Goal: Information Seeking & Learning: Learn about a topic

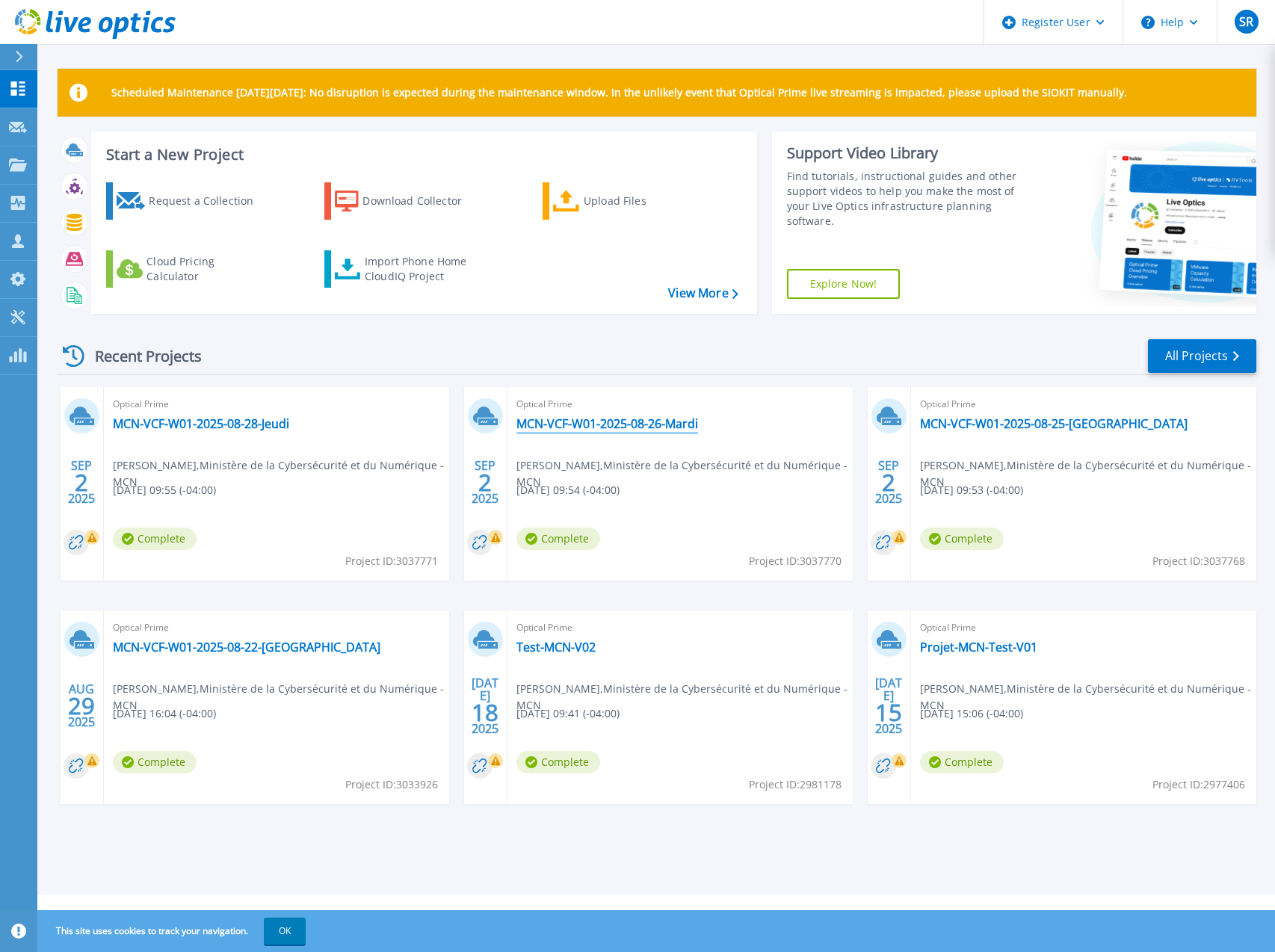
click at [565, 430] on link "MCN-VCF-W01-2025-08-26-Mardi" at bounding box center [607, 423] width 182 height 15
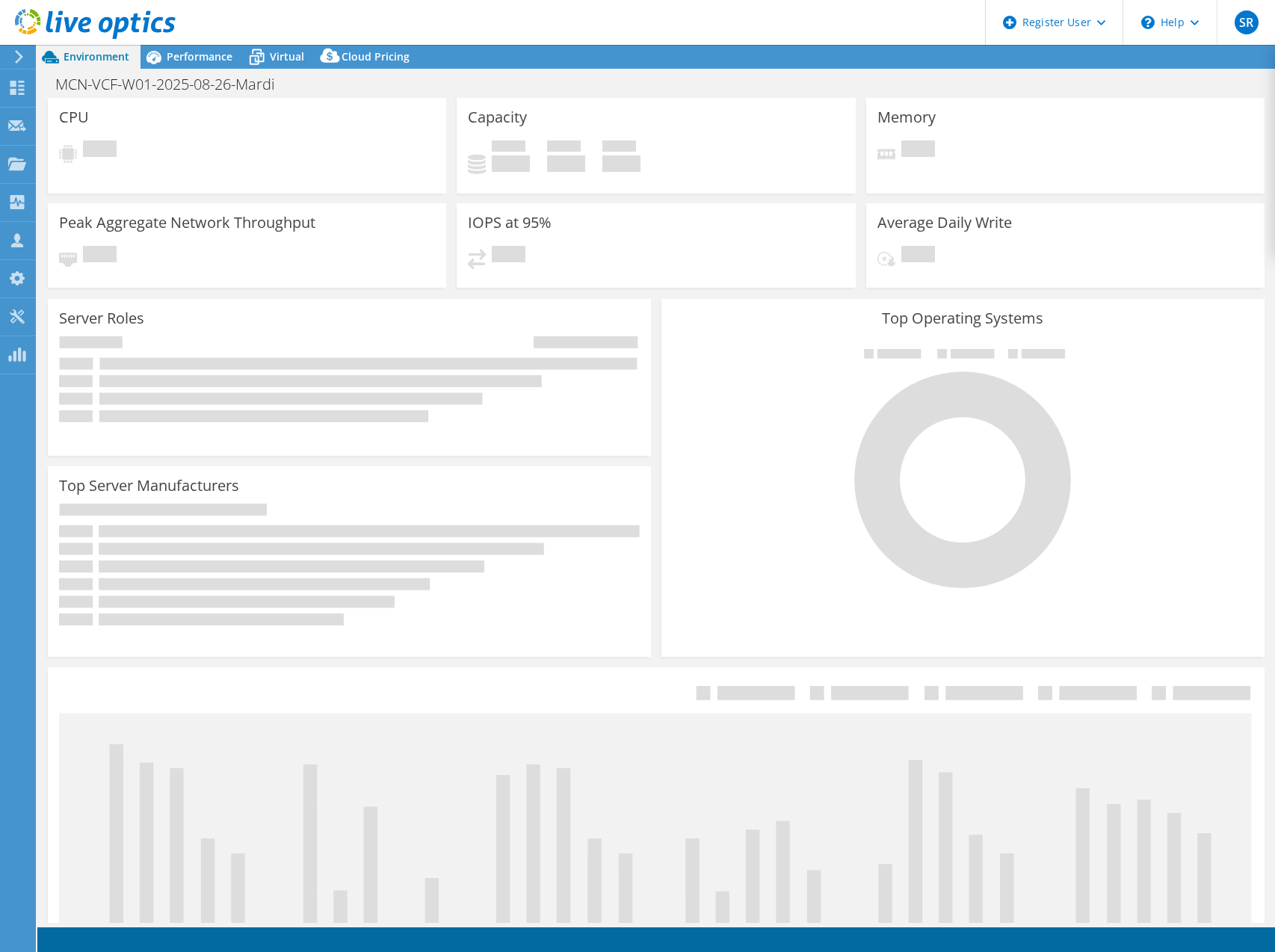
select select "USD"
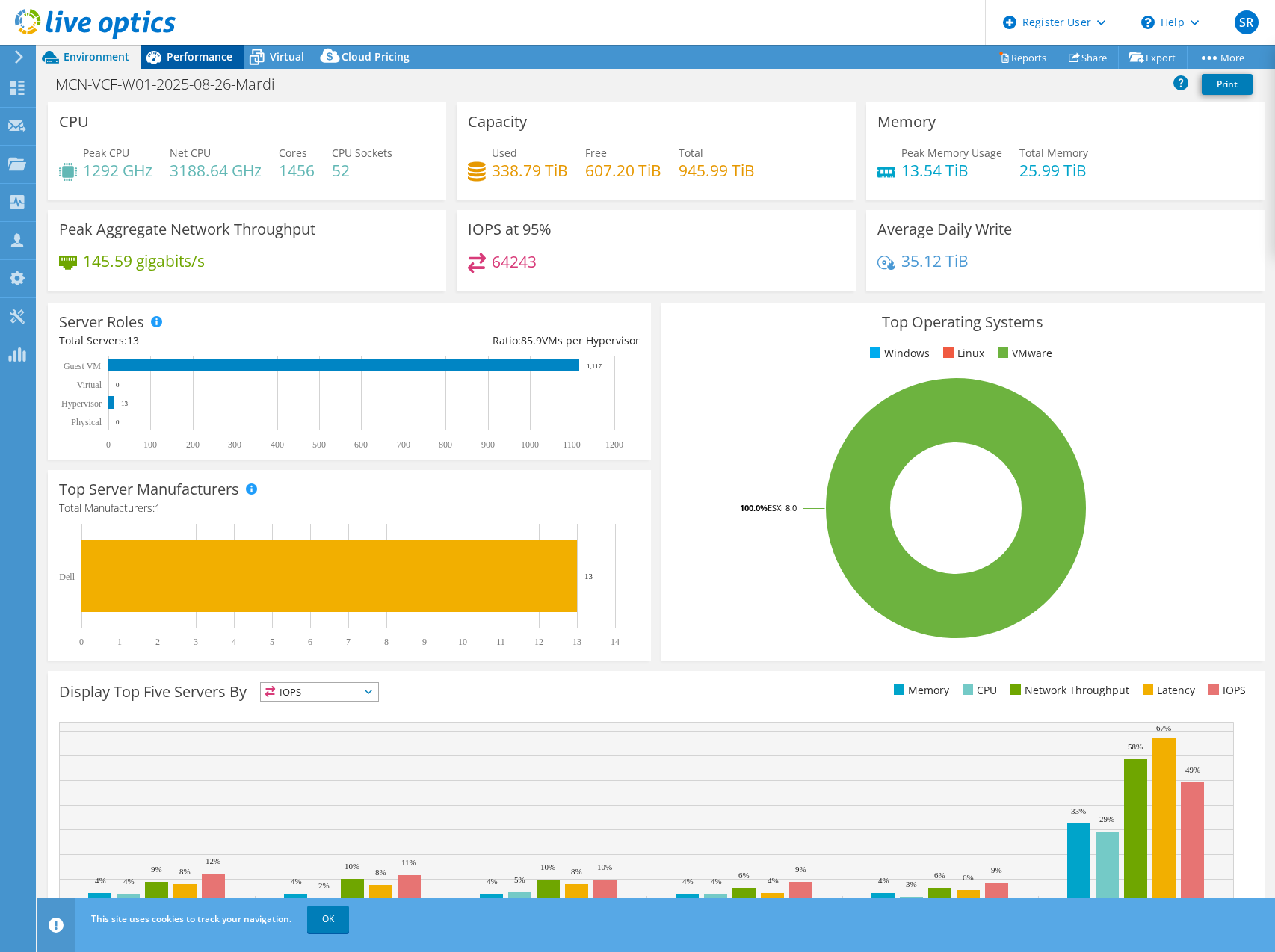
click at [210, 64] on div "Performance" at bounding box center [192, 56] width 103 height 24
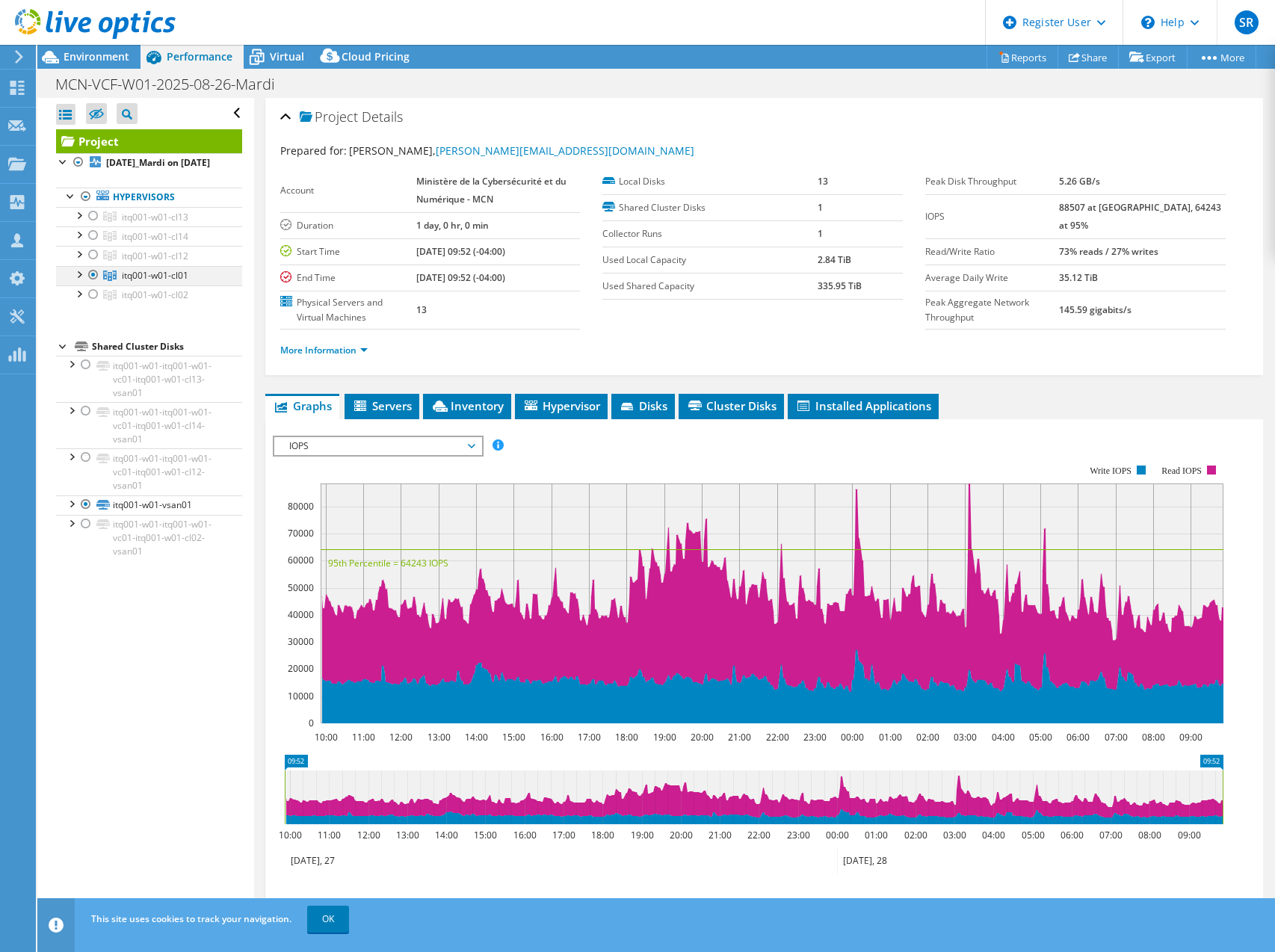
click at [84, 281] on div at bounding box center [78, 273] width 15 height 15
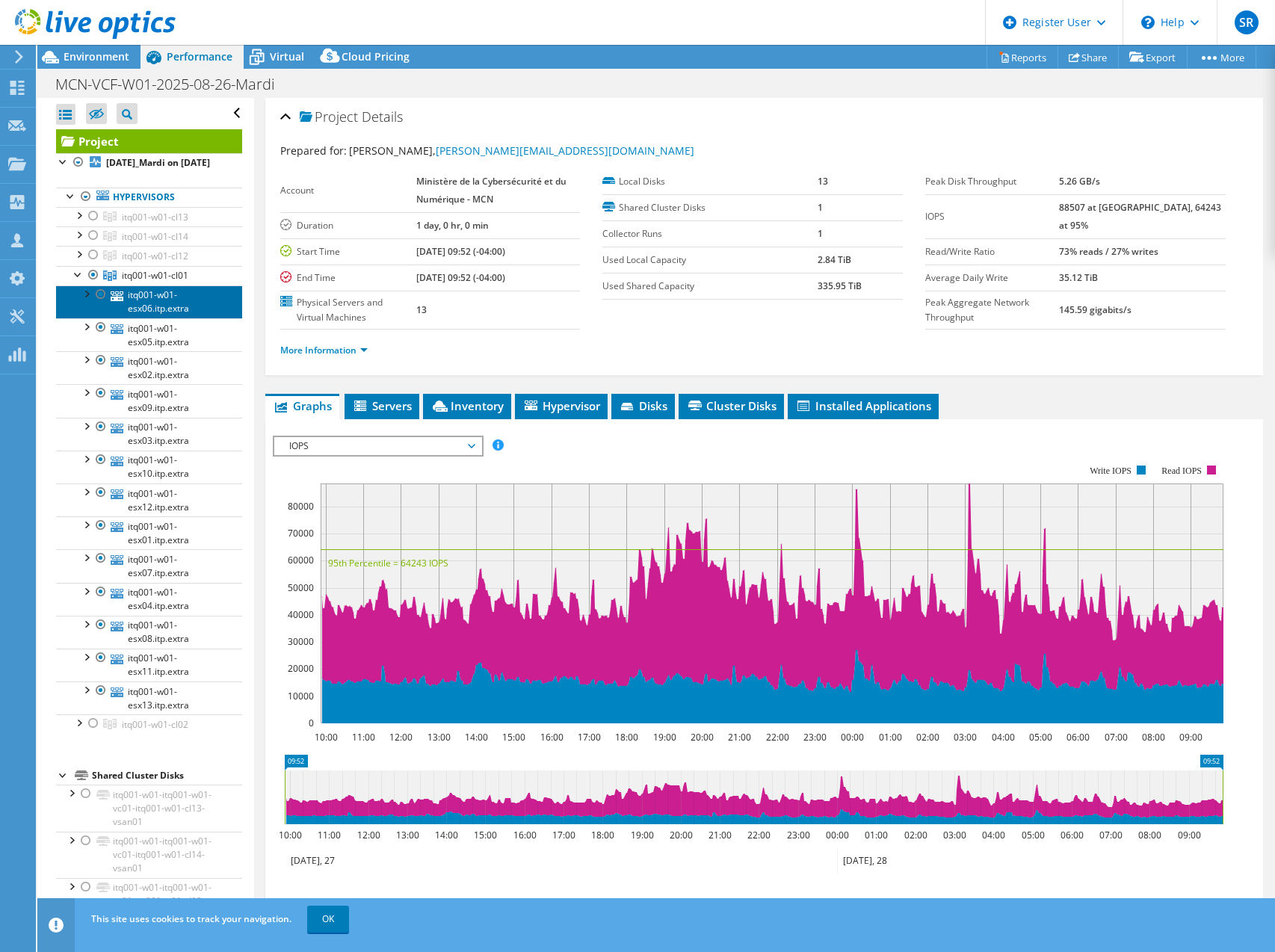
click at [149, 318] on link "itq001-w01-esx06.itp.extra" at bounding box center [149, 301] width 186 height 32
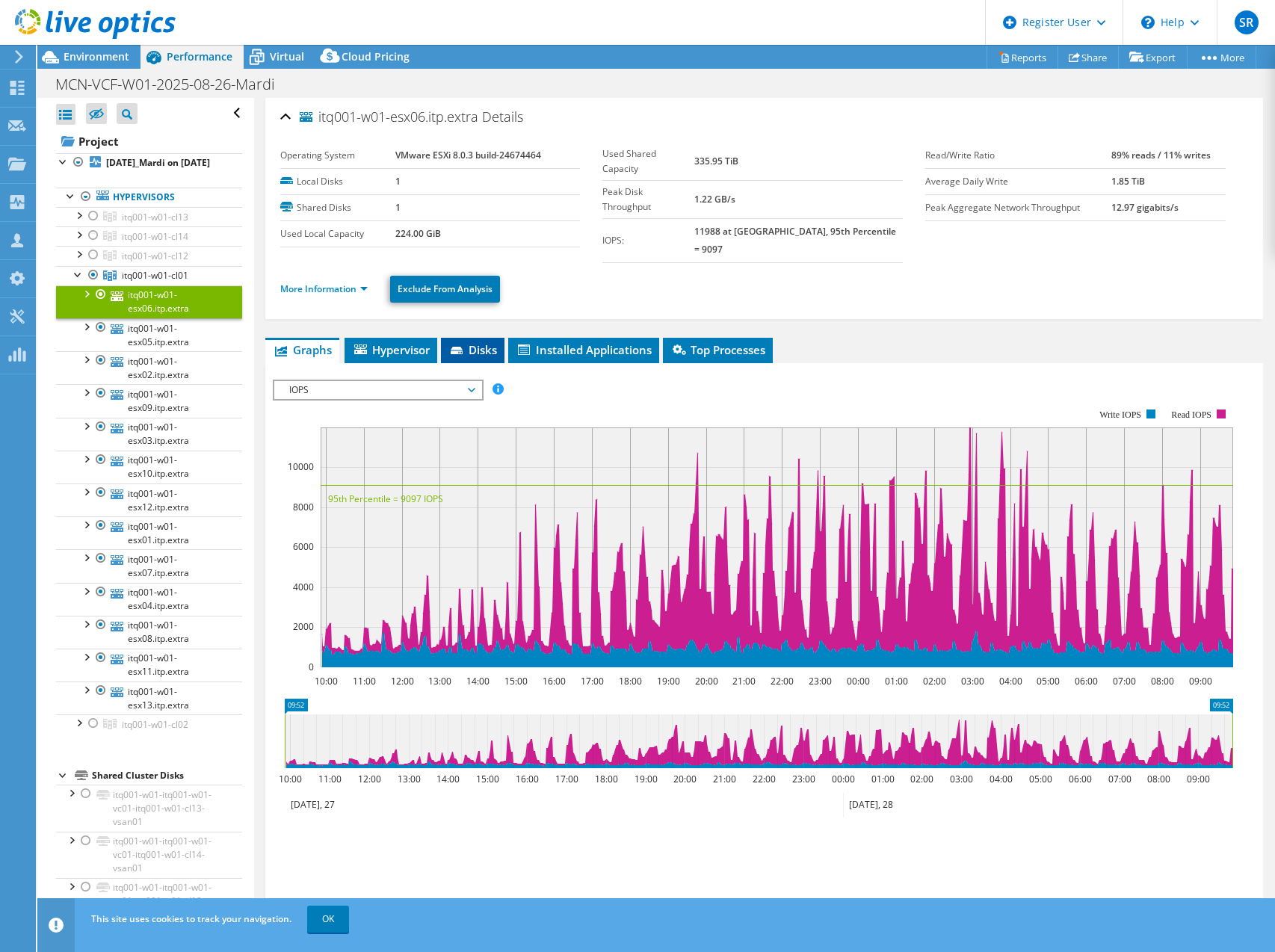
click at [490, 342] on span "Disks" at bounding box center [472, 349] width 48 height 15
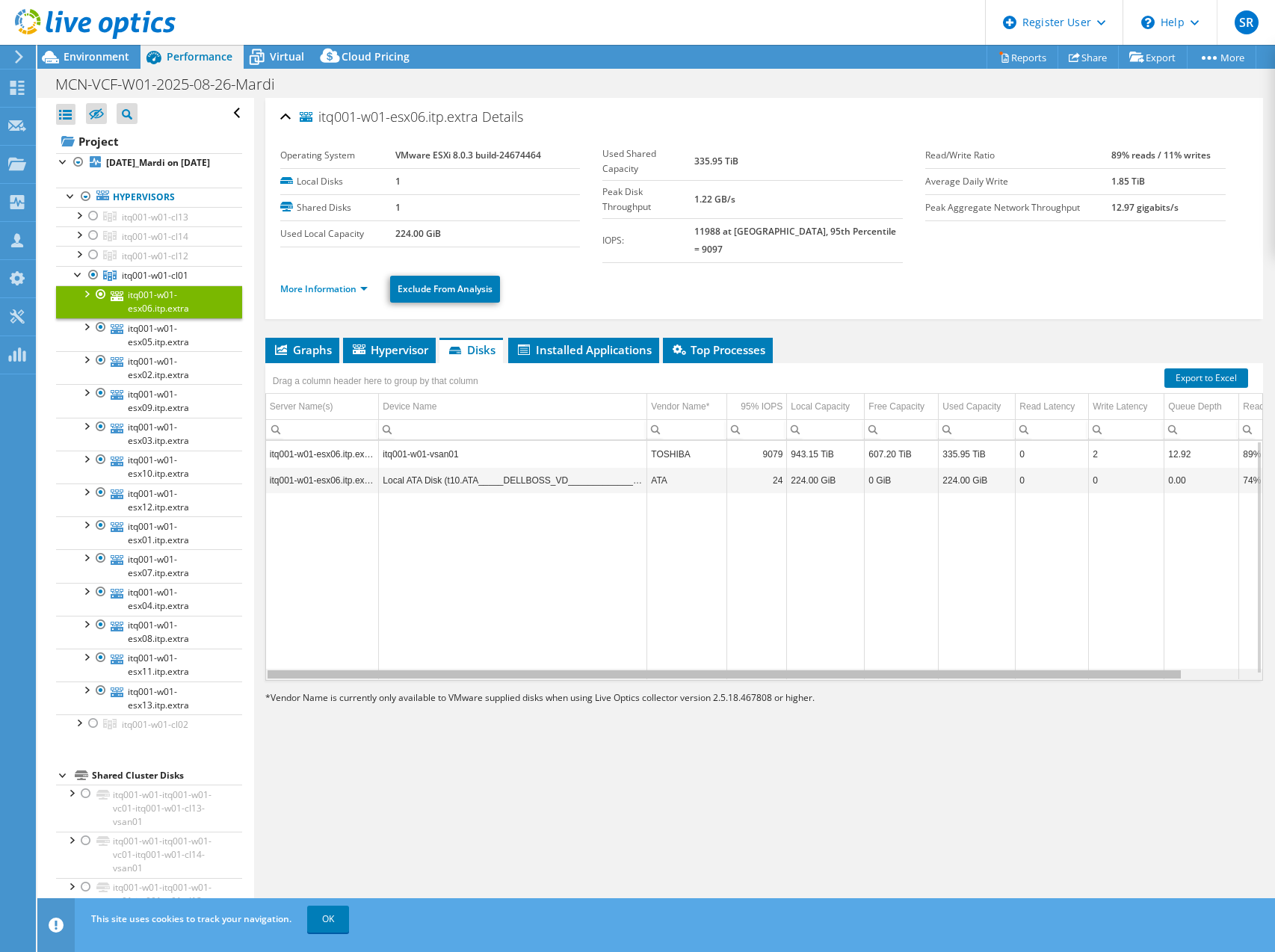
drag, startPoint x: 994, startPoint y: 662, endPoint x: 937, endPoint y: 643, distance: 60.1
click at [937, 643] on body "SR Dell User [PERSON_NAME] [PERSON_NAME][EMAIL_ADDRESS][DOMAIN_NAME] Dell My Pr…" at bounding box center [638, 476] width 1275 height 952
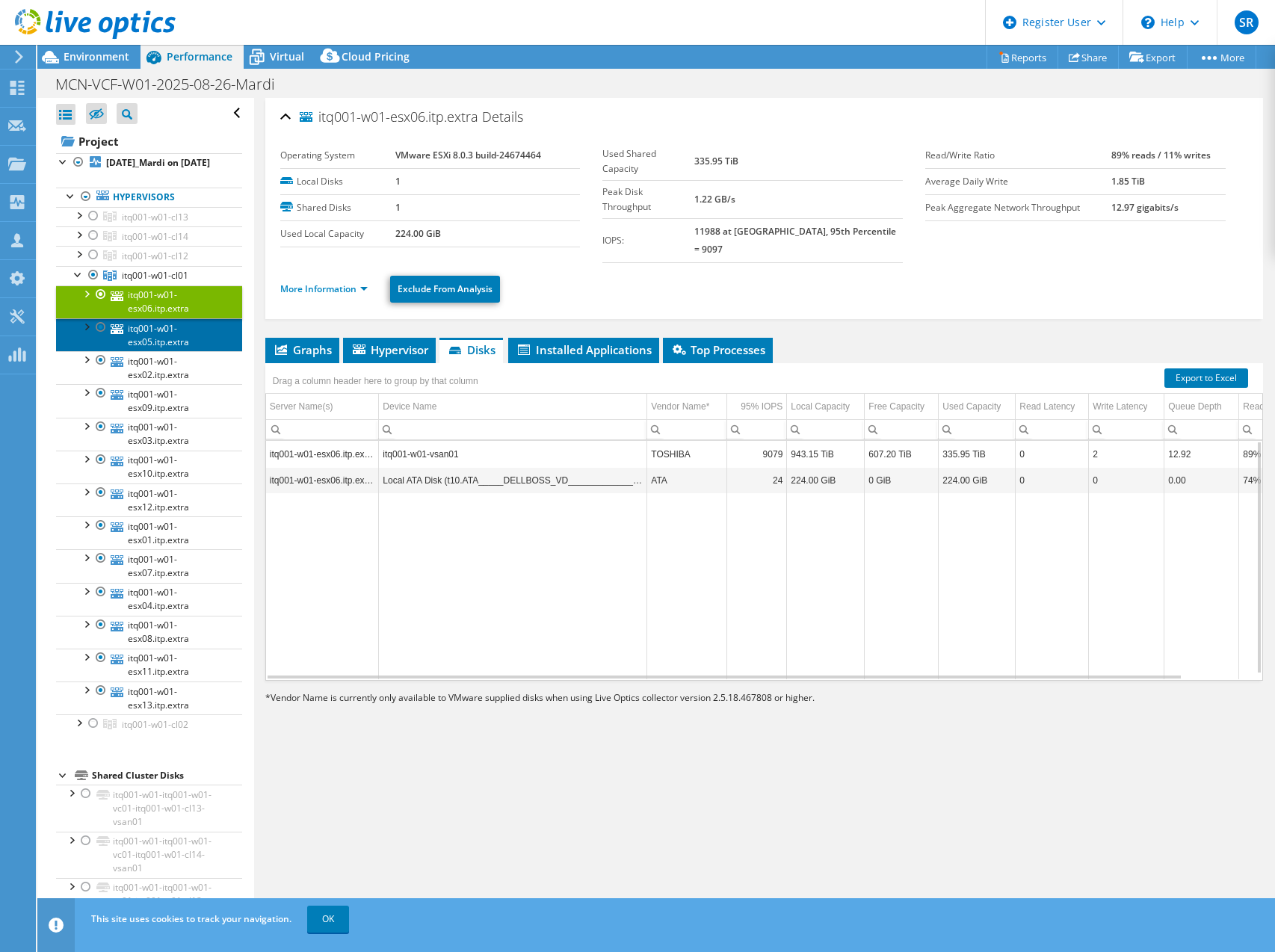
click at [146, 345] on link "itq001-w01-esx05.itp.extra" at bounding box center [149, 334] width 186 height 32
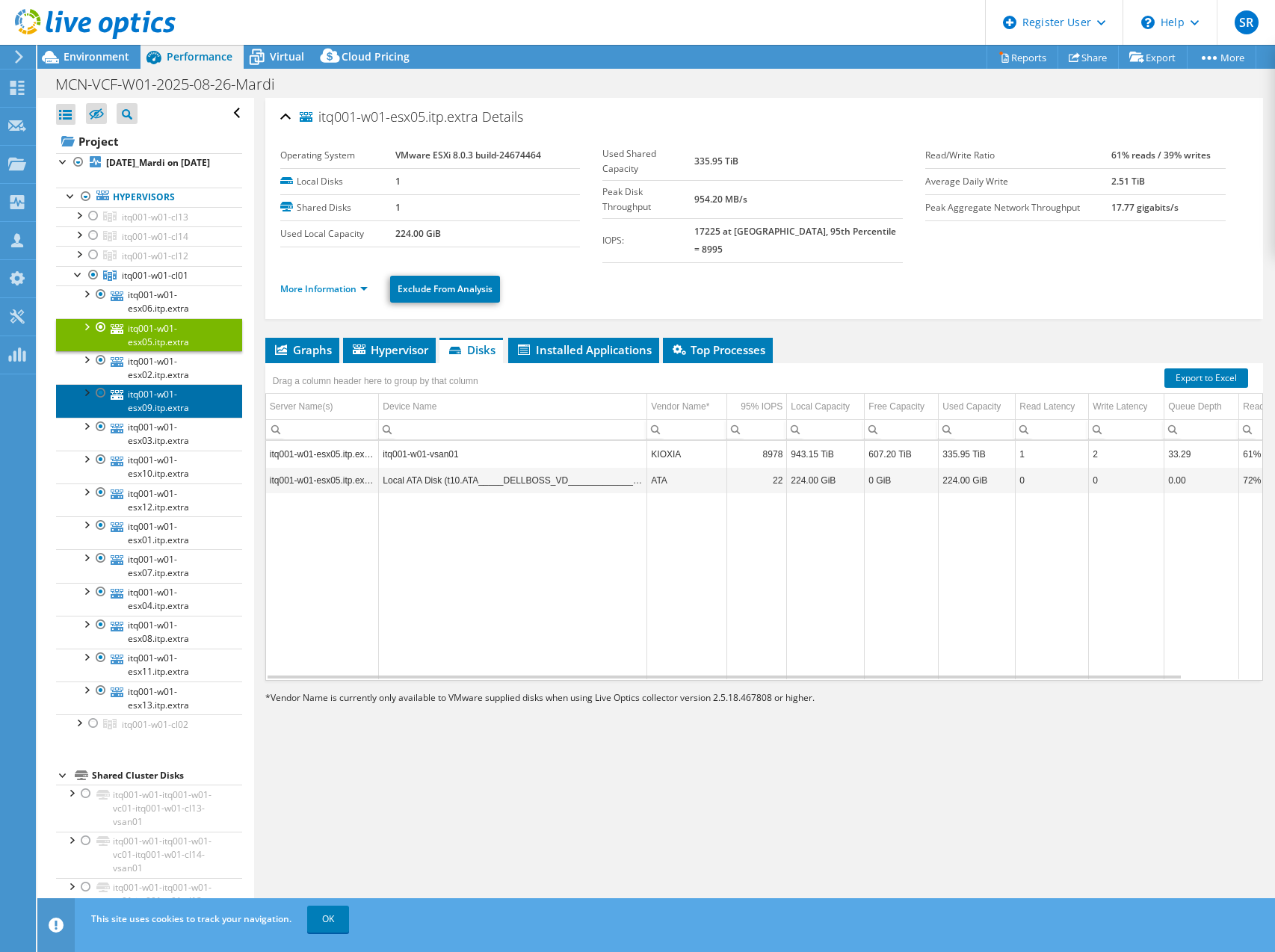
click at [132, 405] on link "itq001-w01-esx09.itp.extra" at bounding box center [149, 400] width 186 height 32
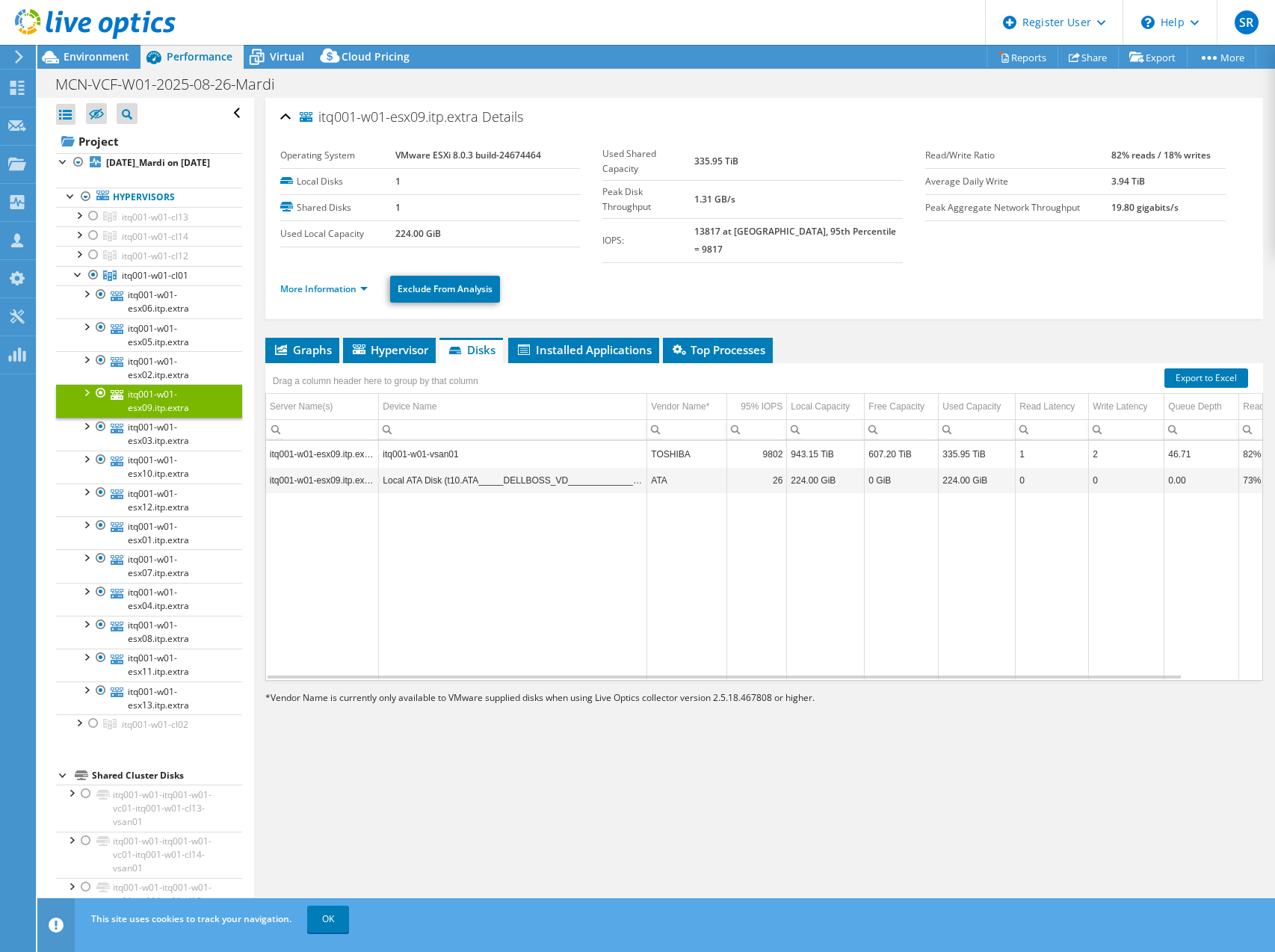
click at [89, 399] on div at bounding box center [85, 391] width 15 height 15
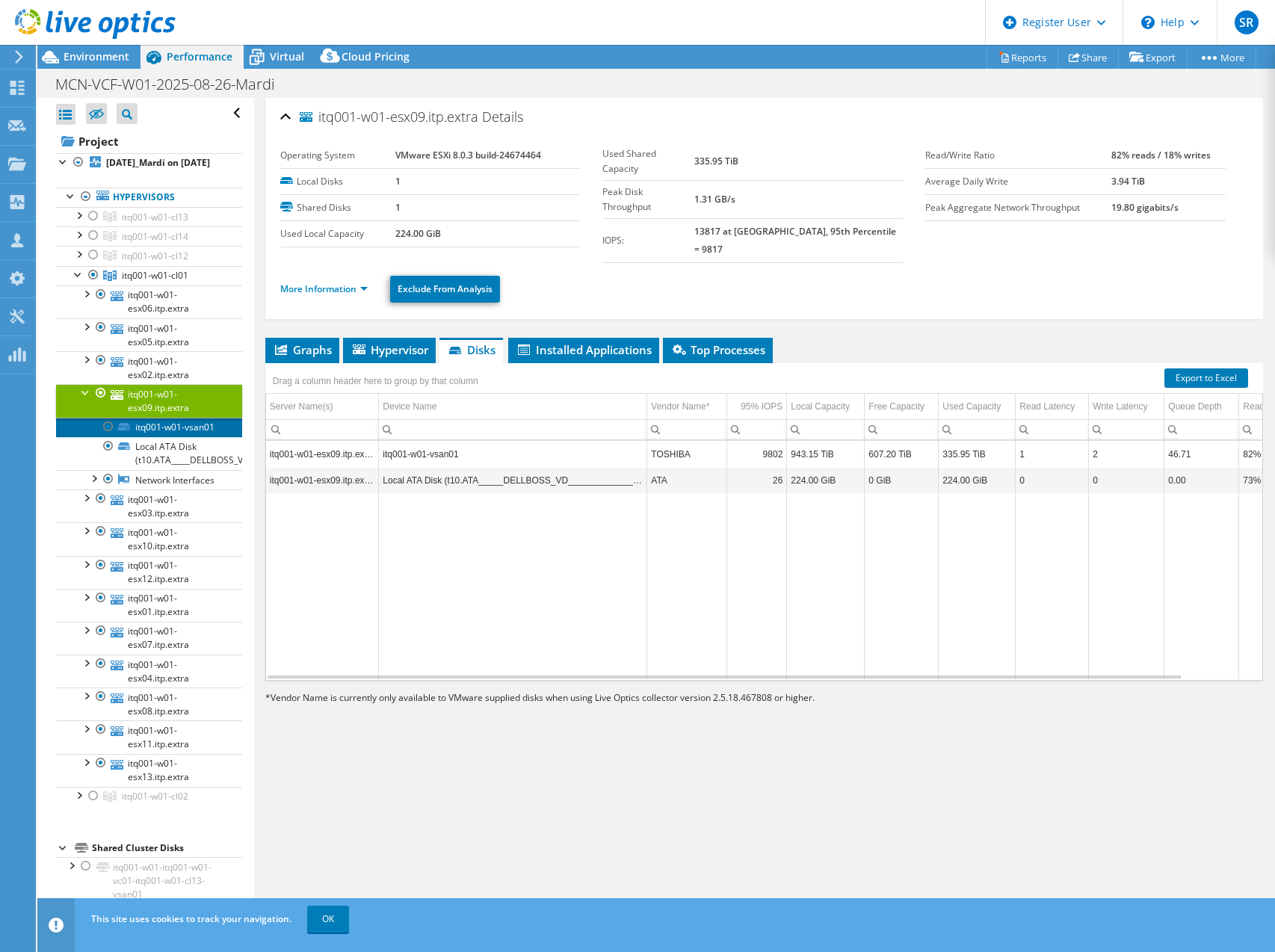
click at [180, 437] on link "itq001-w01-vsan01" at bounding box center [149, 427] width 186 height 19
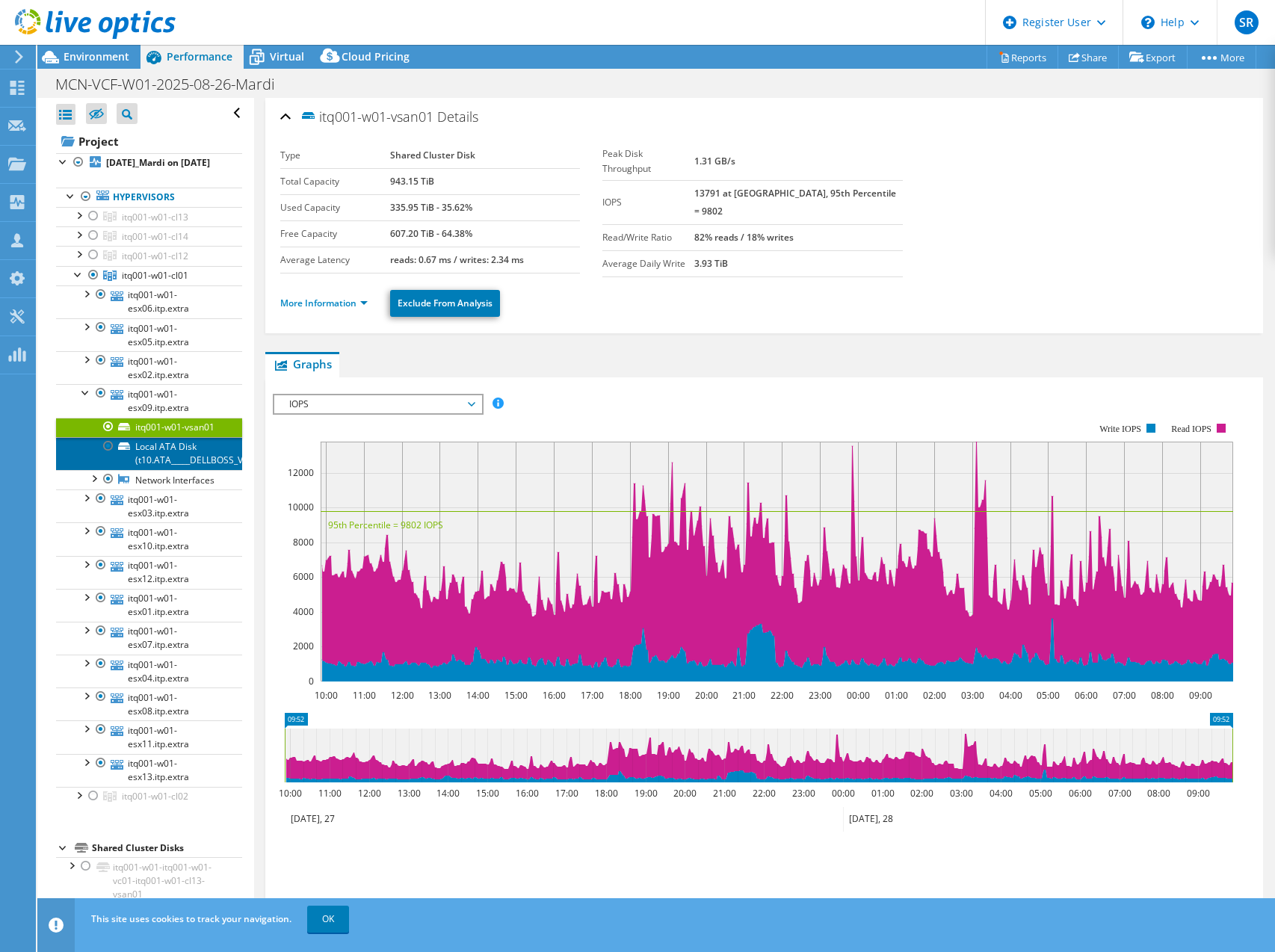
click at [169, 470] on link "Local ATA Disk (t10.ATA_____DELLBOSS_VD_________________________" at bounding box center [149, 452] width 186 height 32
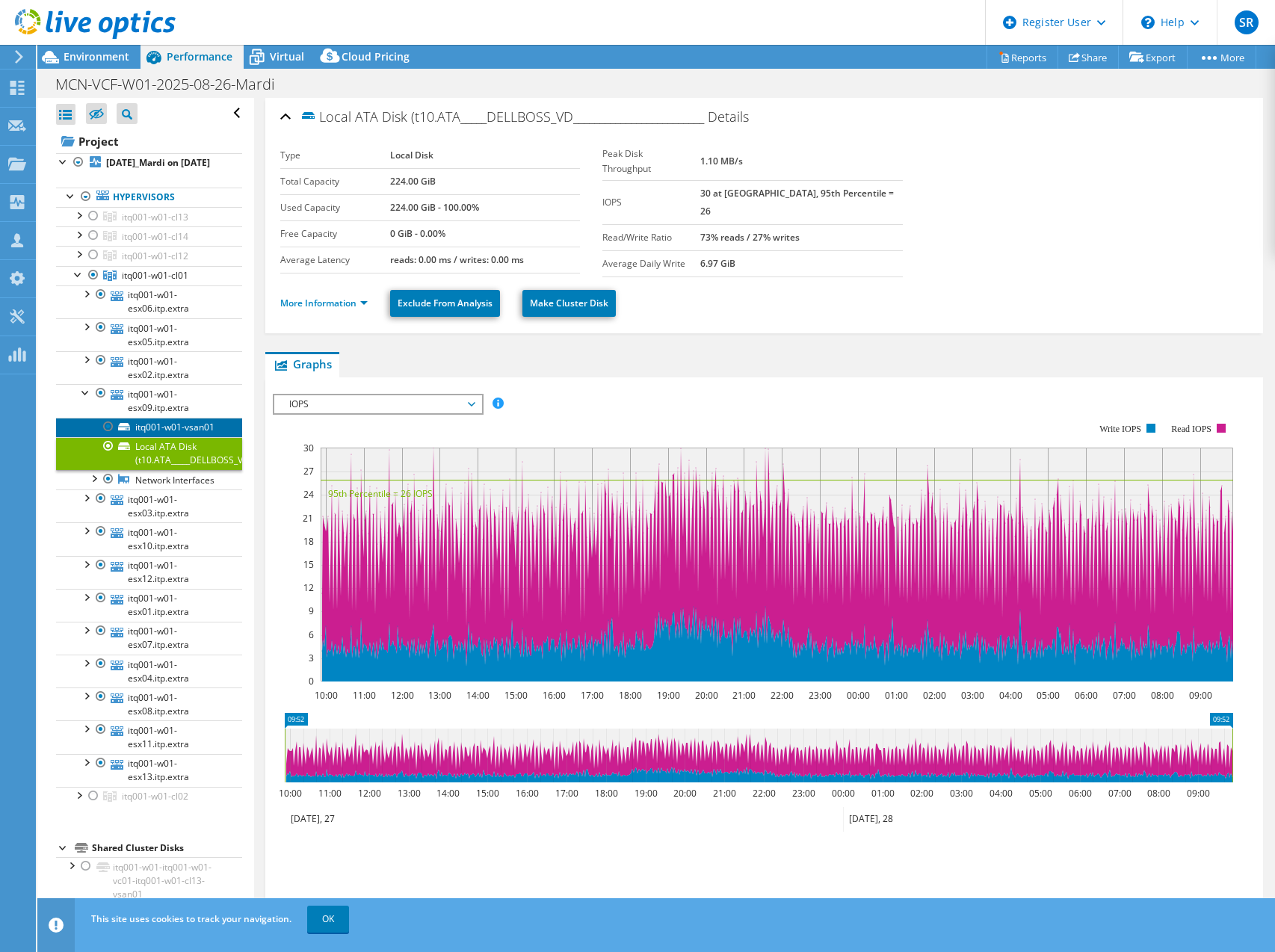
click at [146, 437] on link "itq001-w01-vsan01" at bounding box center [149, 427] width 186 height 19
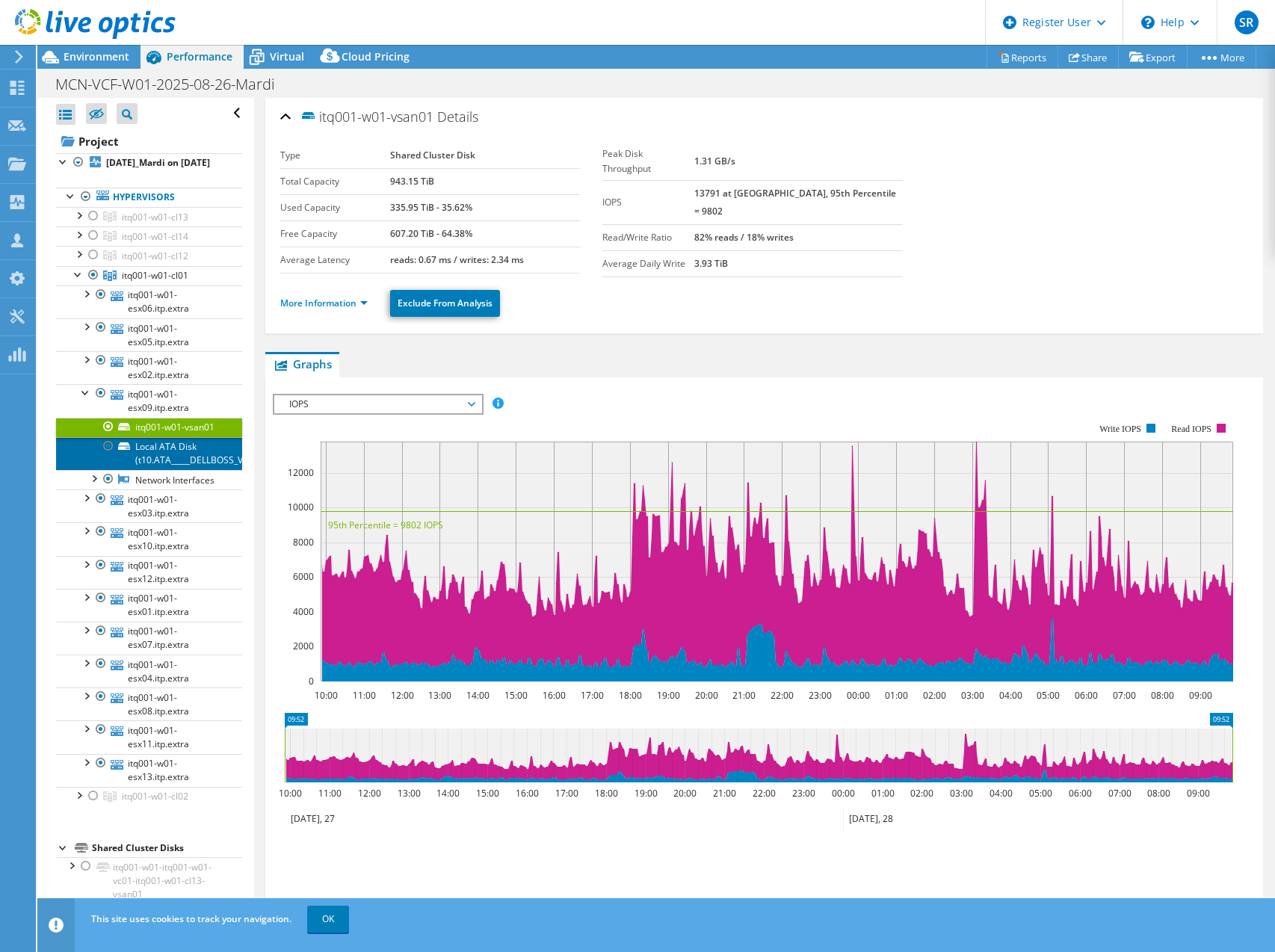
click at [173, 470] on link "Local ATA Disk (t10.ATA_____DELLBOSS_VD_________________________" at bounding box center [149, 452] width 186 height 32
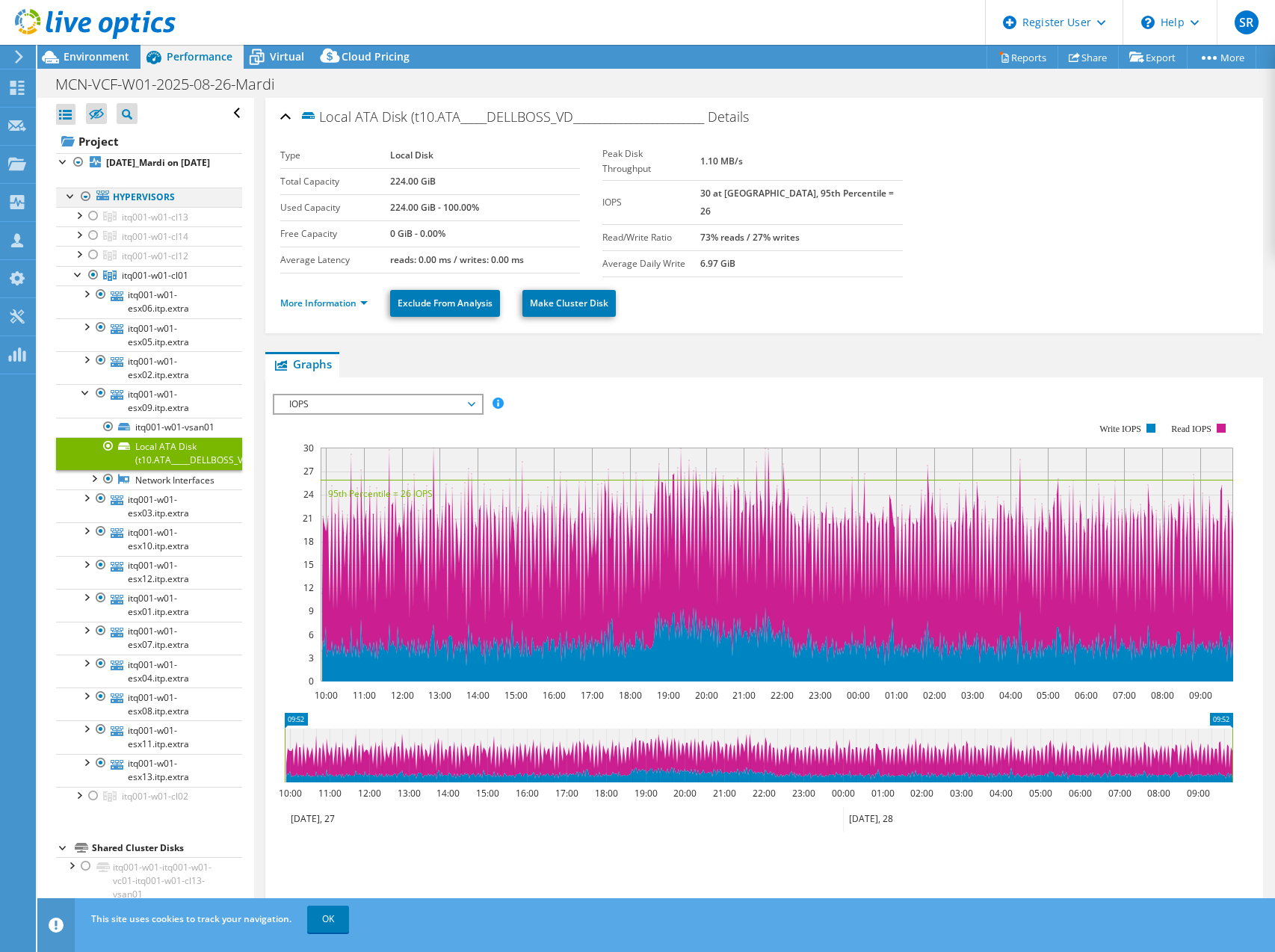
click at [67, 202] on div at bounding box center [70, 195] width 15 height 15
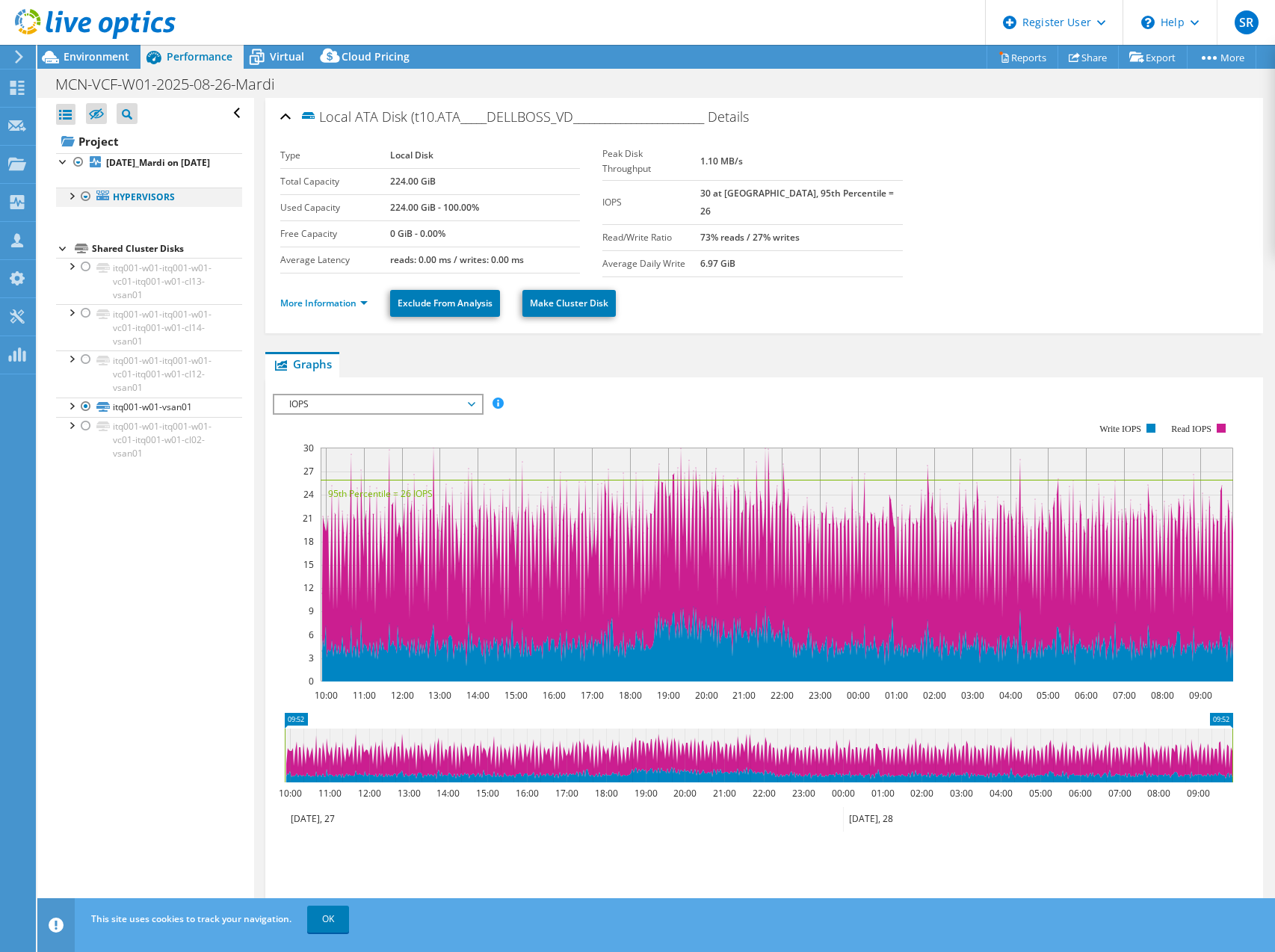
click at [66, 202] on div at bounding box center [70, 195] width 15 height 15
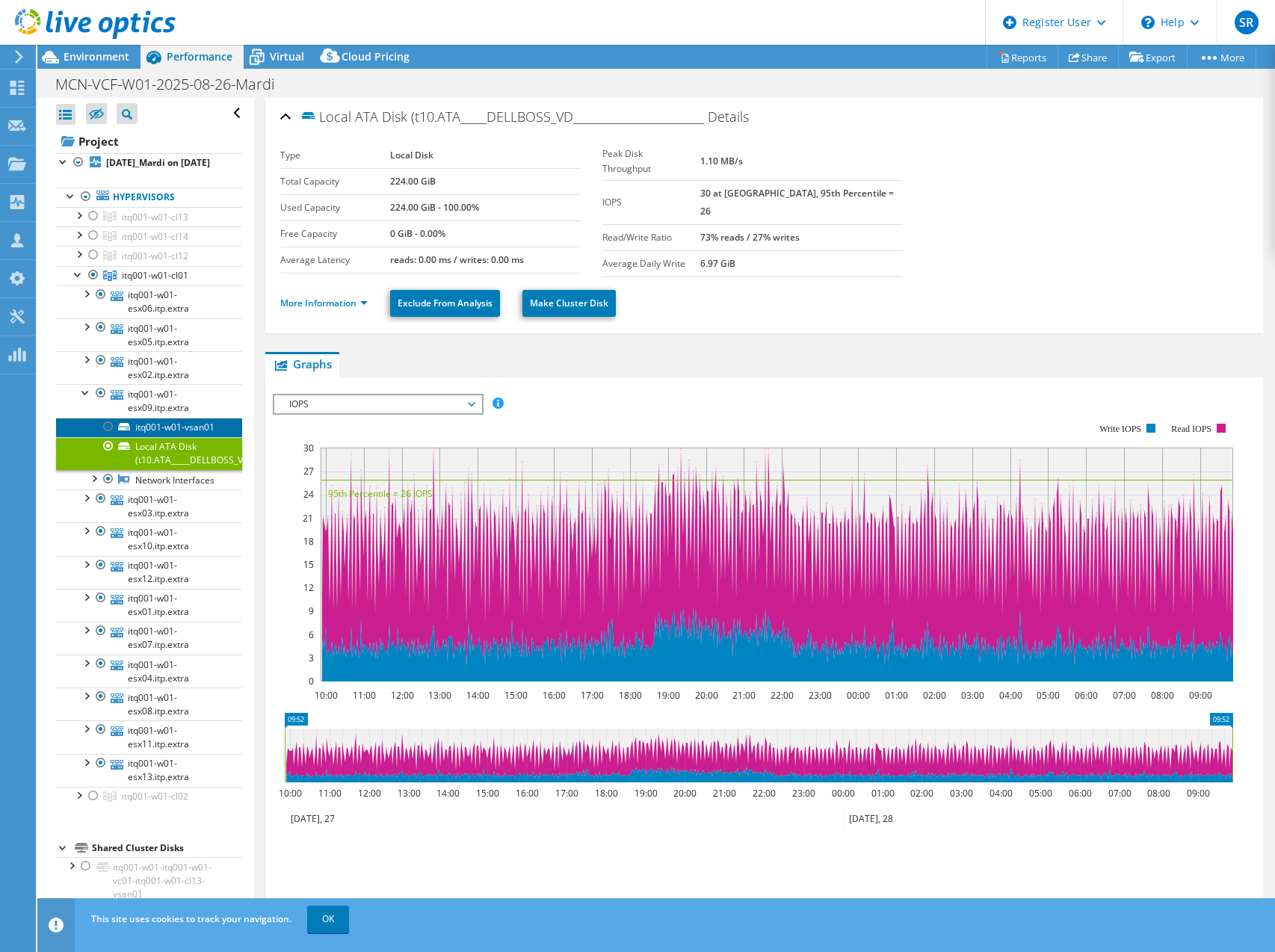
click at [152, 437] on link "itq001-w01-vsan01" at bounding box center [149, 427] width 186 height 19
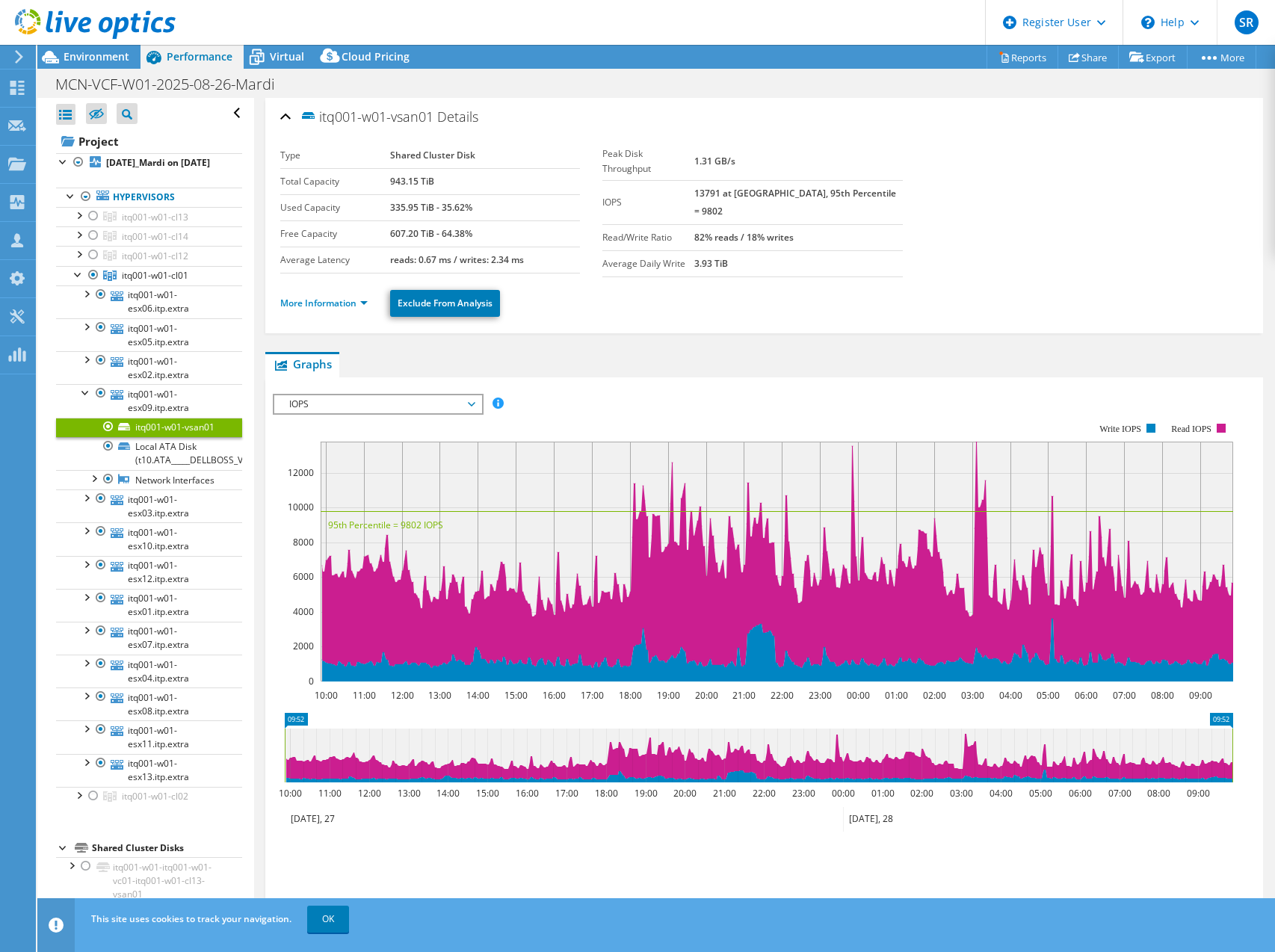
click at [470, 401] on span "IOPS" at bounding box center [377, 404] width 192 height 18
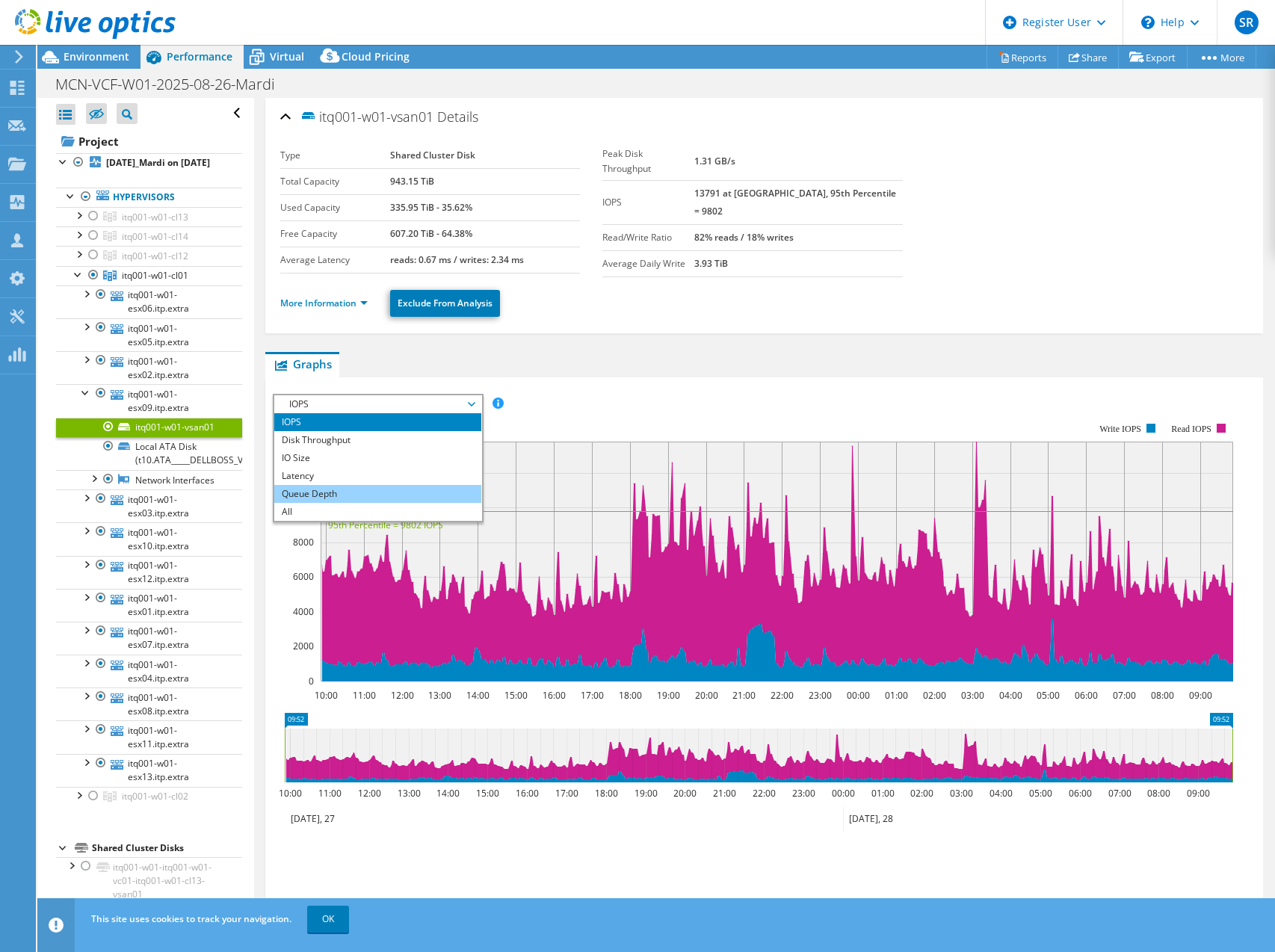
click at [403, 487] on li "Queue Depth" at bounding box center [378, 494] width 207 height 18
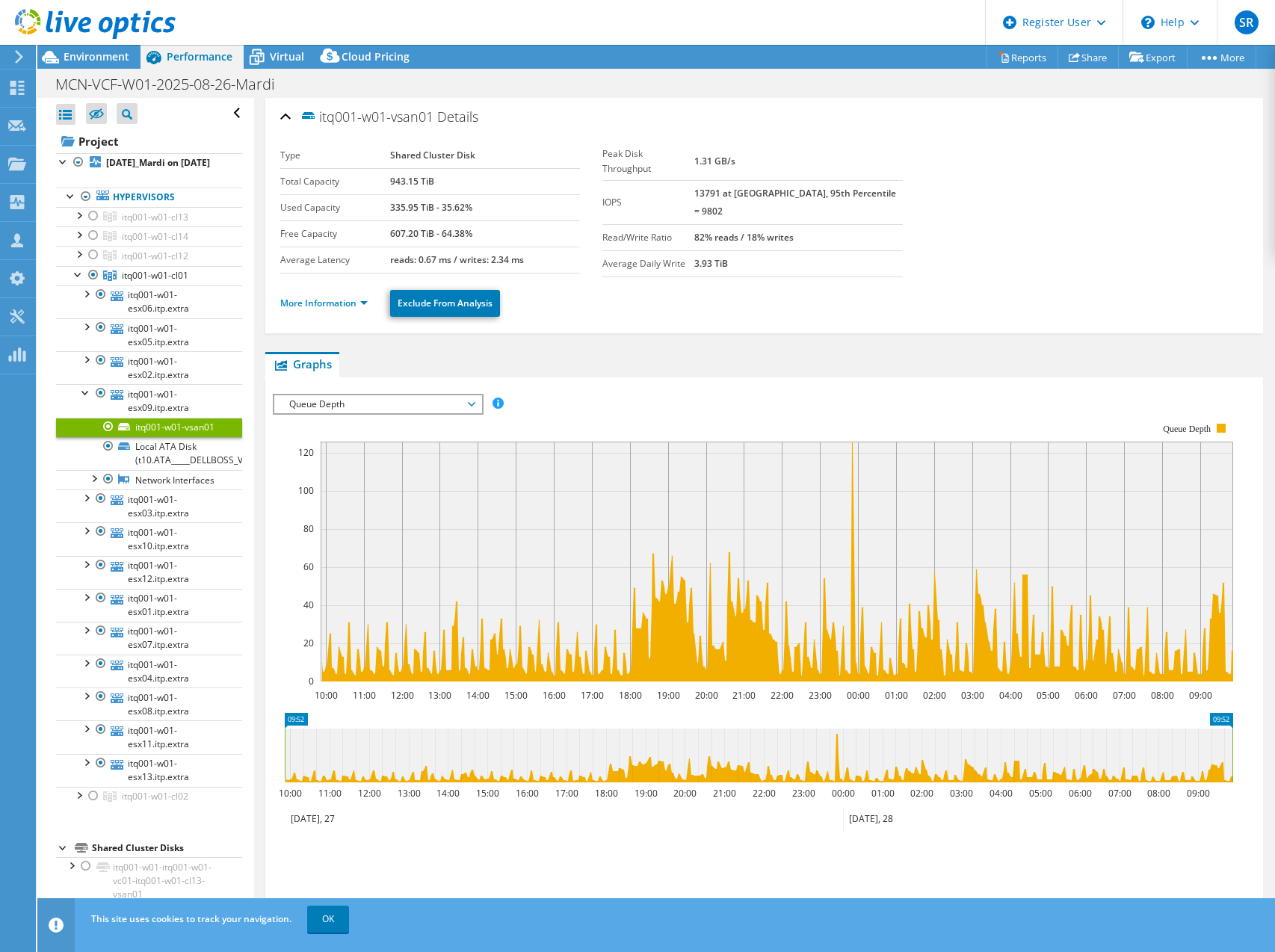
click at [428, 395] on span "Queue Depth" at bounding box center [377, 404] width 192 height 18
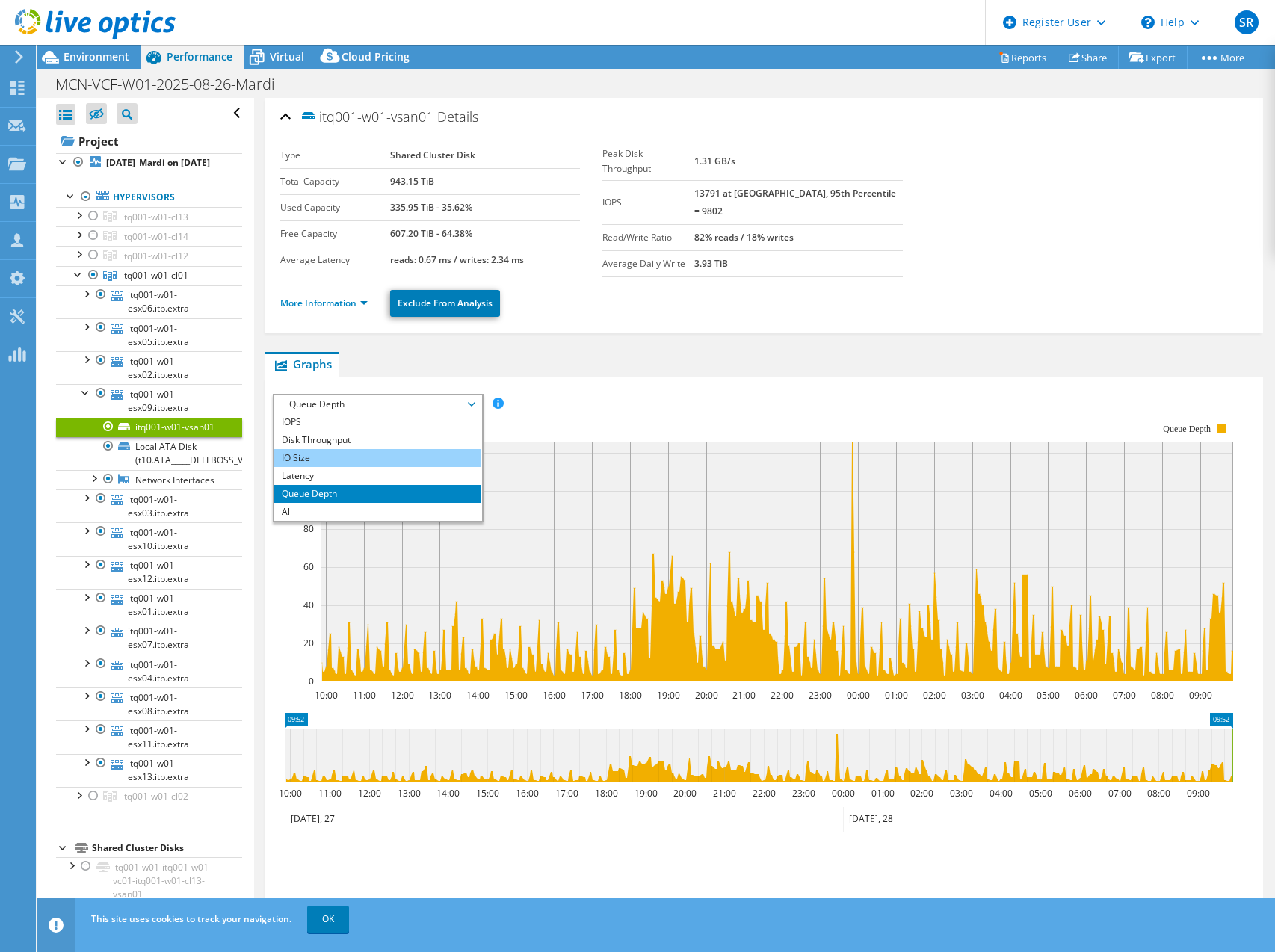
click at [403, 458] on li "IO Size" at bounding box center [378, 458] width 207 height 18
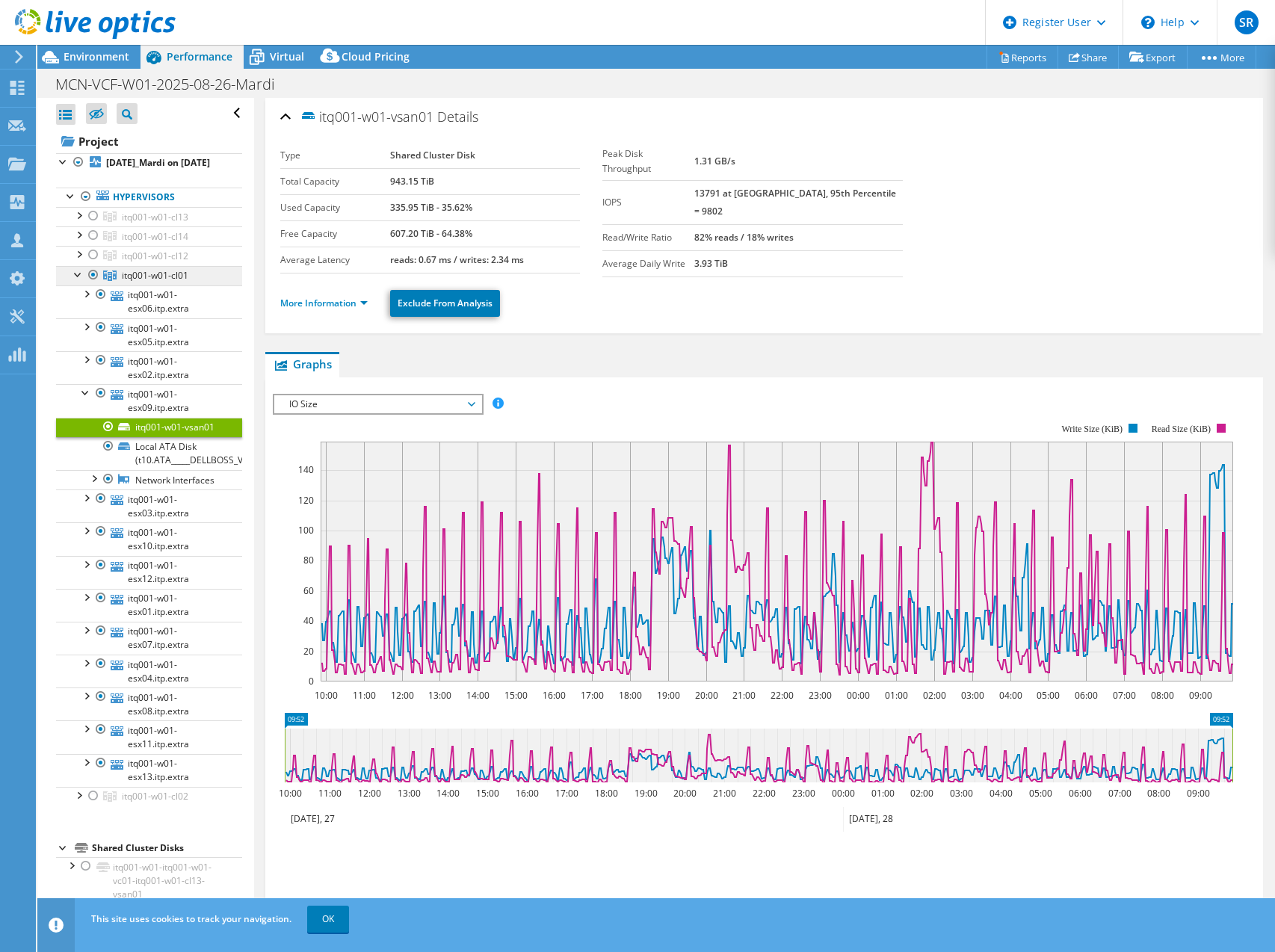
click at [146, 265] on link "itq001-w01-cl12" at bounding box center [149, 255] width 186 height 19
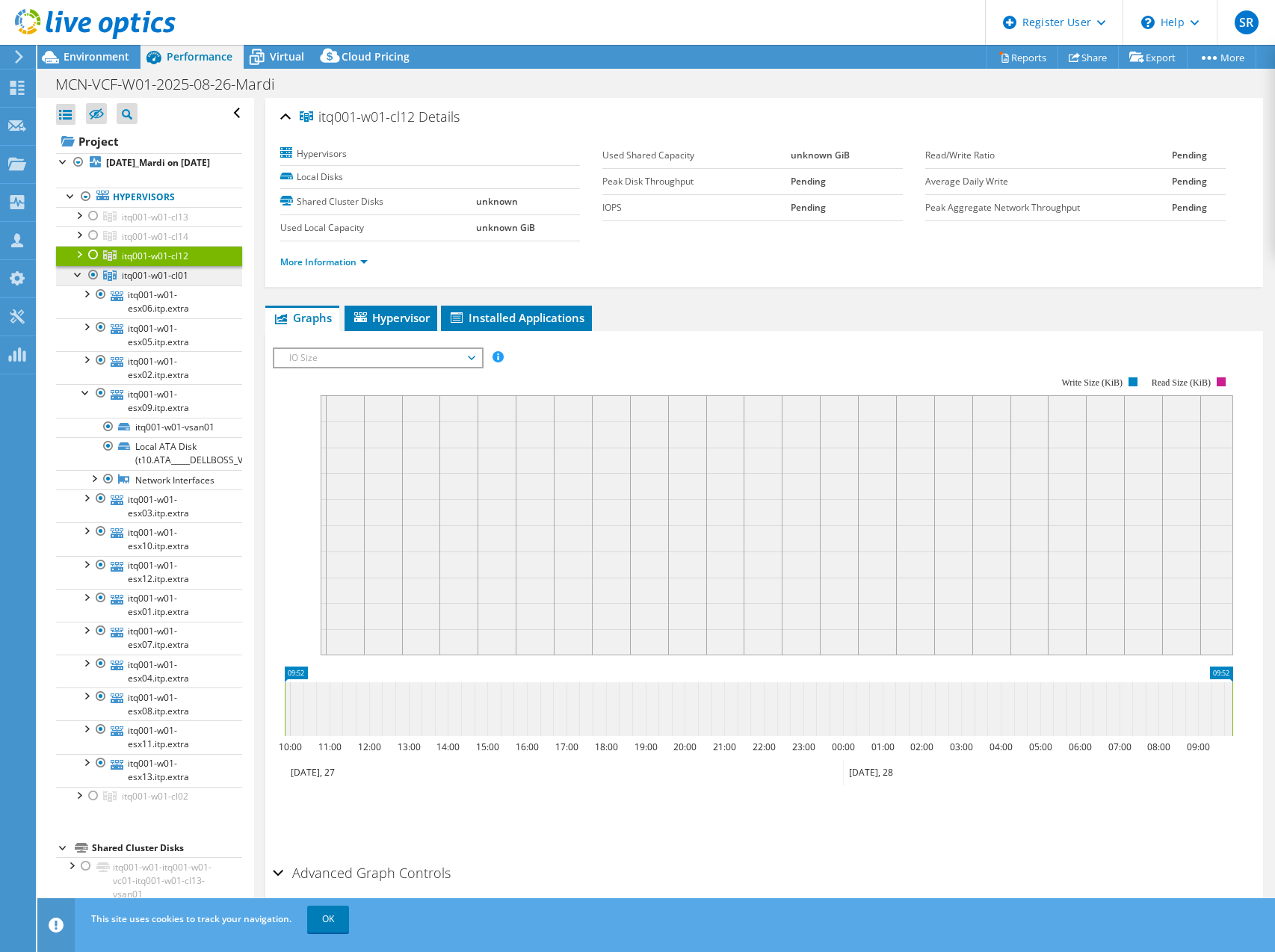
click at [151, 281] on span "itq001-w01-cl01" at bounding box center [155, 275] width 67 height 12
